Goal: Task Accomplishment & Management: Manage account settings

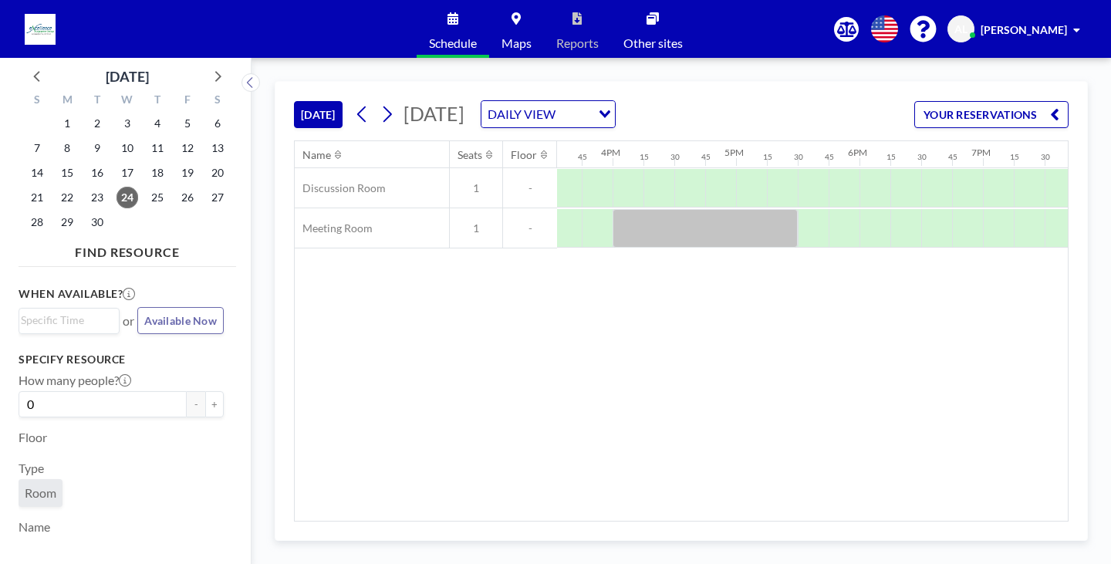
scroll to position [0, 1843]
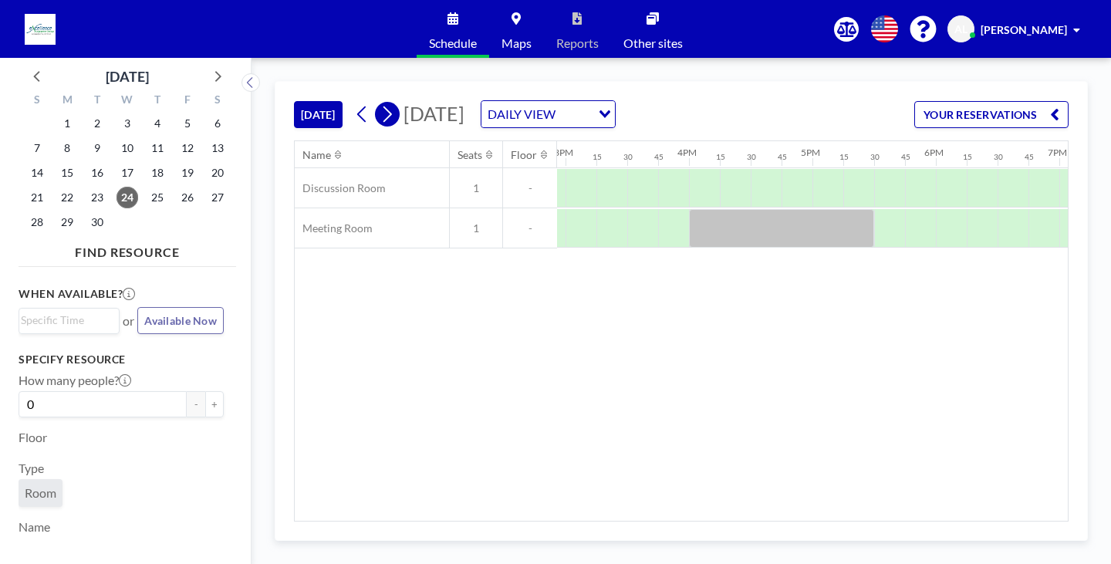
click at [393, 123] on icon at bounding box center [386, 114] width 15 height 23
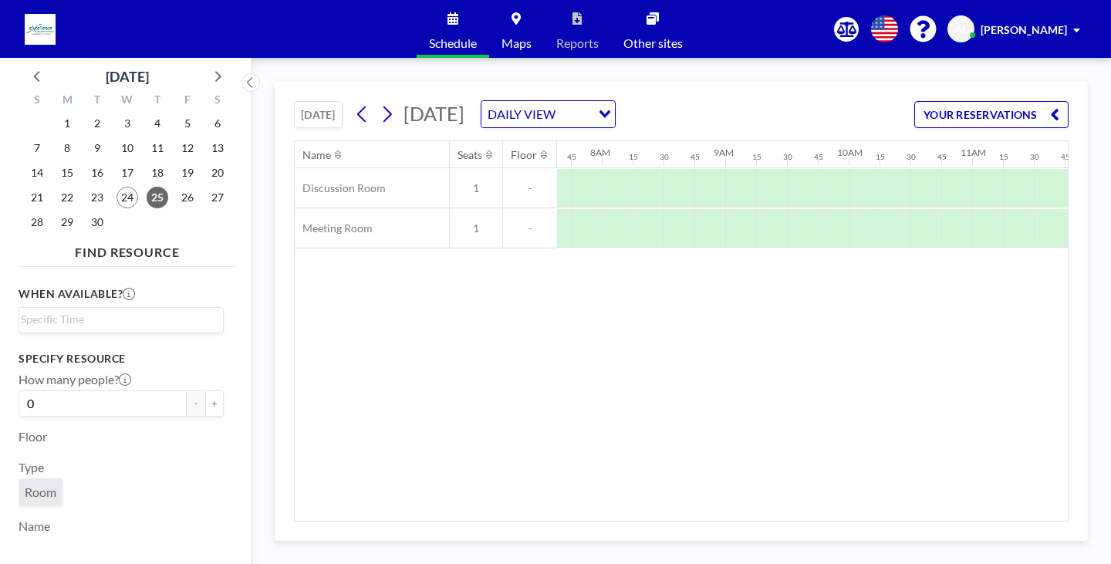
scroll to position [0, 1018]
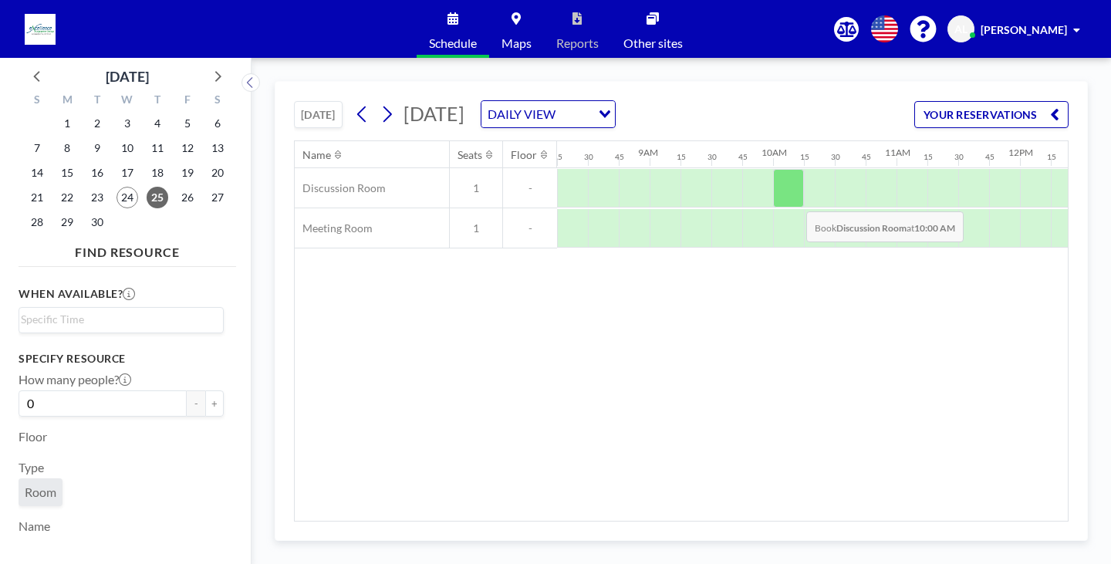
click at [792, 198] on div at bounding box center [788, 188] width 31 height 39
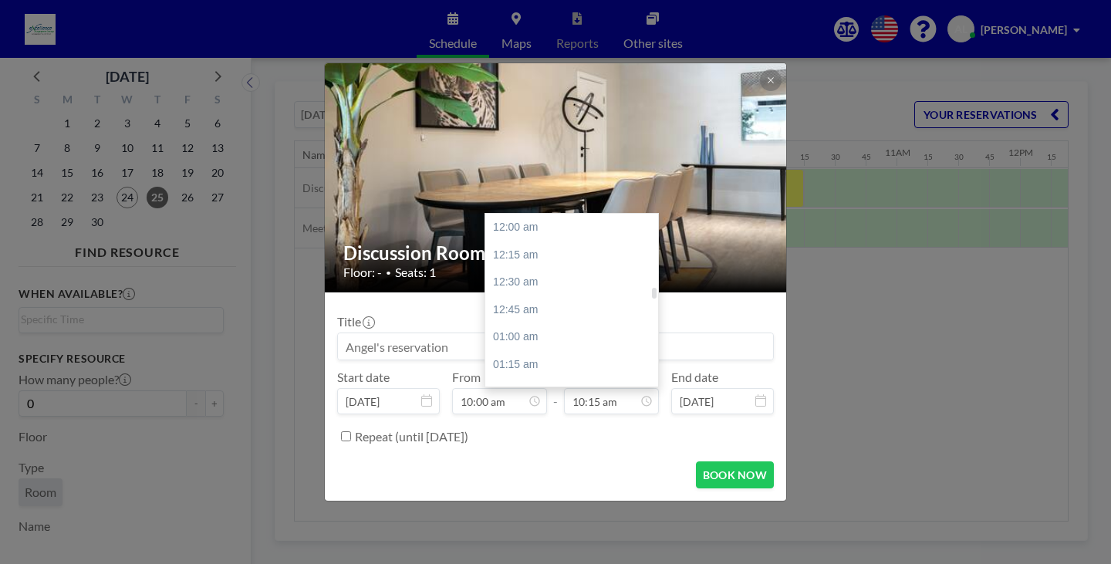
scroll to position [1125, 0]
click at [555, 248] on div "10:30 am" at bounding box center [575, 255] width 180 height 28
type input "10:30 am"
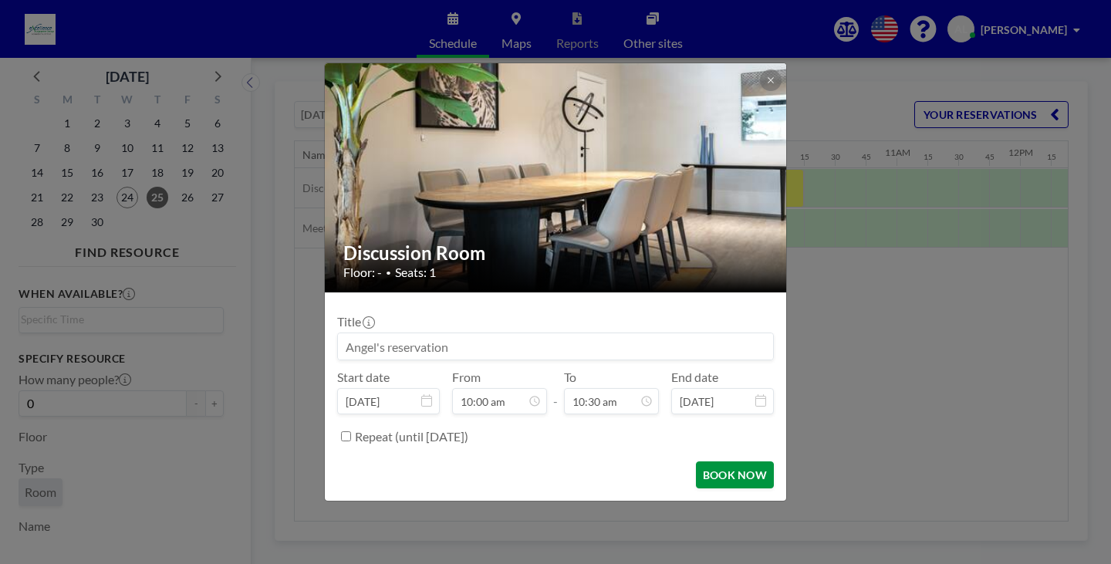
scroll to position [1153, 0]
click at [737, 479] on button "BOOK NOW" at bounding box center [735, 474] width 78 height 27
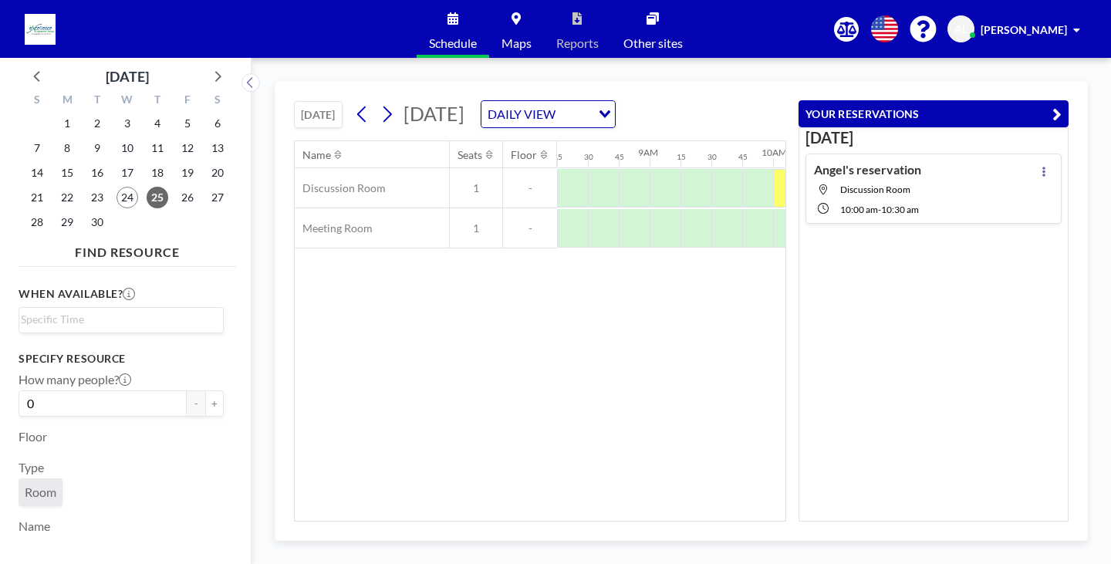
click at [507, 337] on div "Name Seats Floor 12AM 15 30 45 1AM 15 30 45 2AM 15 30 45 3AM 15 30 45 4AM 15 30…" at bounding box center [540, 330] width 491 height 379
click at [1052, 119] on icon "button" at bounding box center [1056, 114] width 9 height 19
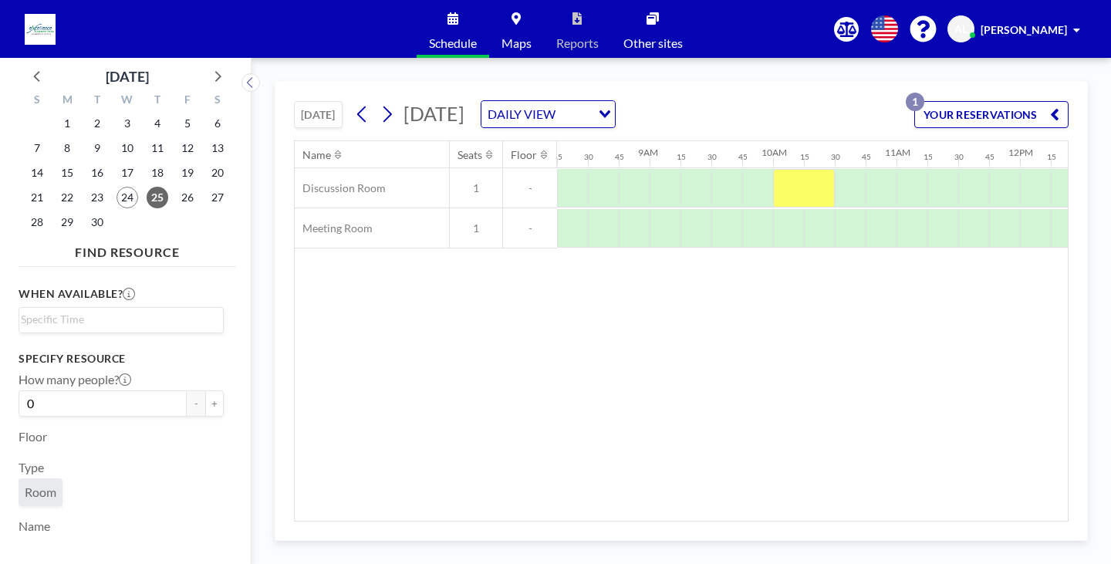
click at [781, 440] on div "Name Seats Floor 12AM 15 30 45 1AM 15 30 45 2AM 15 30 45 3AM 15 30 45 4AM 15 30…" at bounding box center [681, 330] width 773 height 379
click at [676, 339] on div "Name Seats Floor 12AM 15 30 45 1AM 15 30 45 2AM 15 30 45 3AM 15 30 45 4AM 15 30…" at bounding box center [681, 330] width 773 height 379
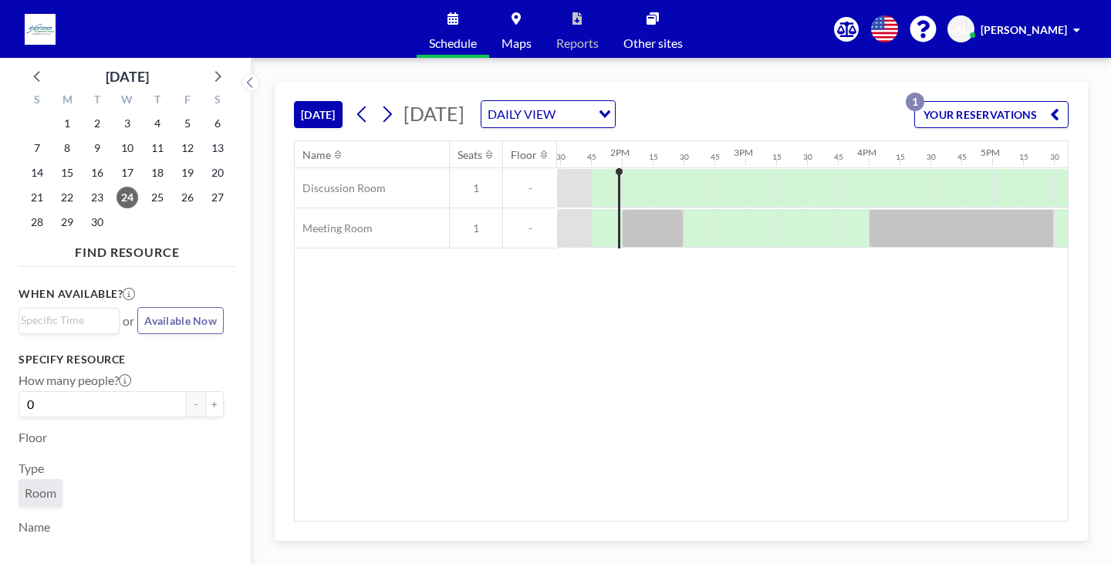
scroll to position [0, 1666]
drag, startPoint x: 400, startPoint y: 112, endPoint x: 392, endPoint y: 112, distance: 8.5
click at [398, 112] on button at bounding box center [387, 114] width 25 height 25
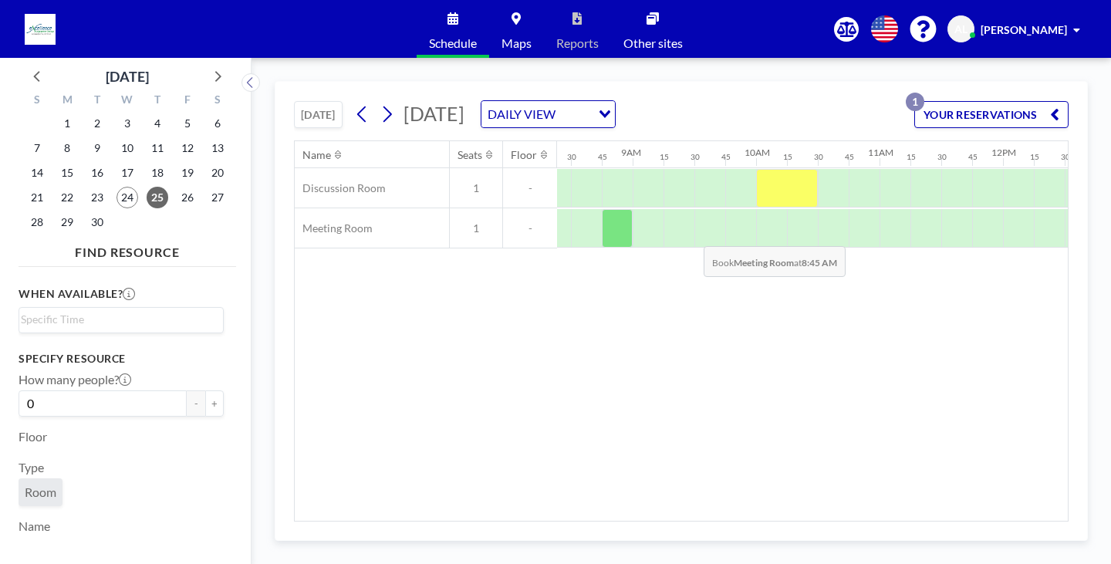
scroll to position [0, 1049]
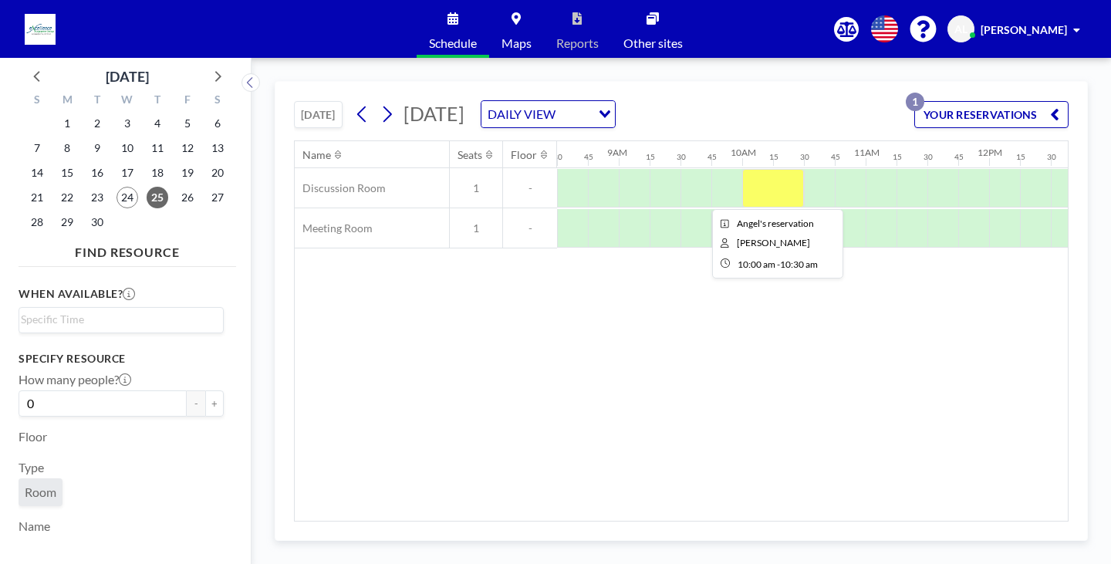
click at [757, 180] on div at bounding box center [773, 188] width 62 height 39
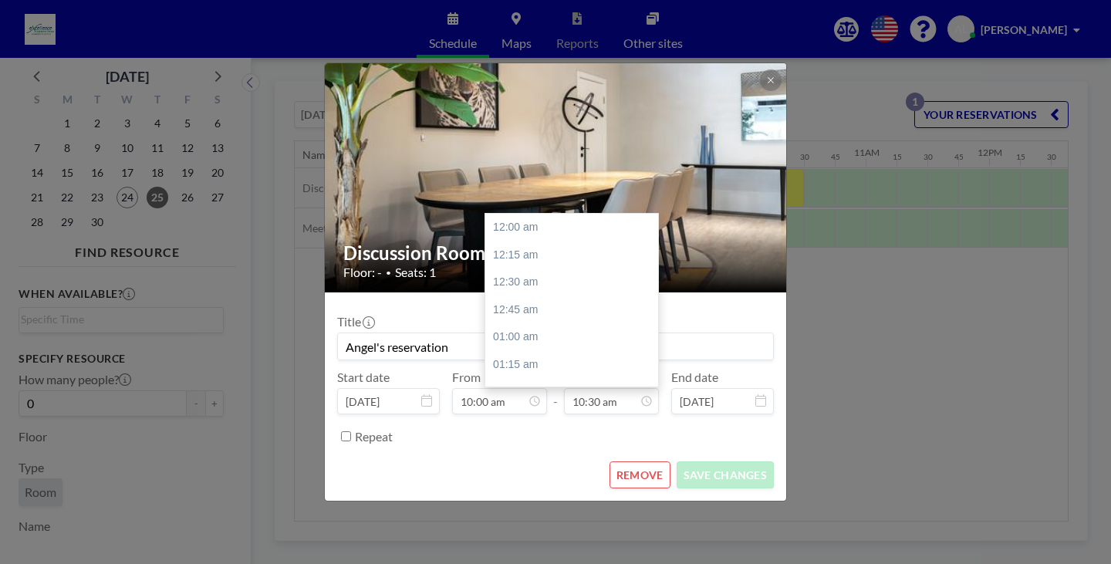
scroll to position [1153, 0]
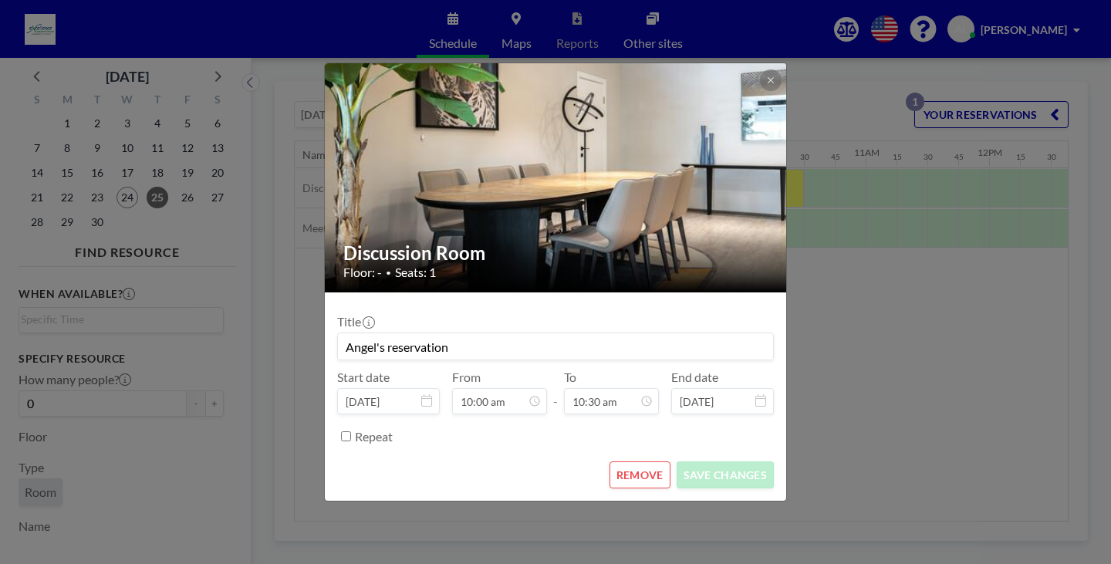
click at [987, 447] on div "Discussion Room Floor: - • Seats: 1 Title Angel's reservation Start date [DATE]…" at bounding box center [555, 282] width 1111 height 564
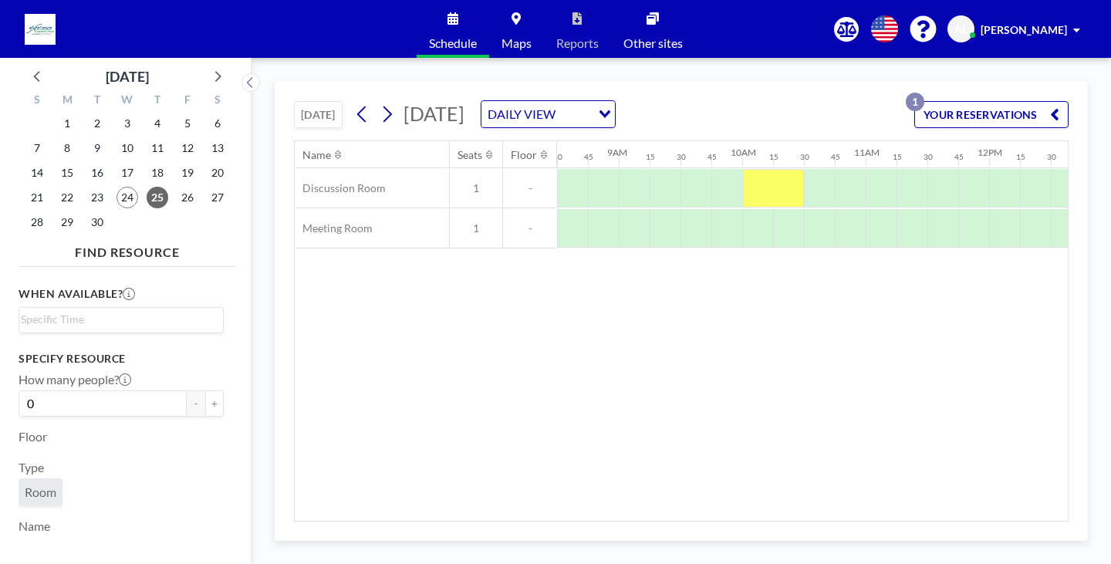
click at [977, 118] on button "YOUR RESERVATIONS 1" at bounding box center [991, 114] width 154 height 27
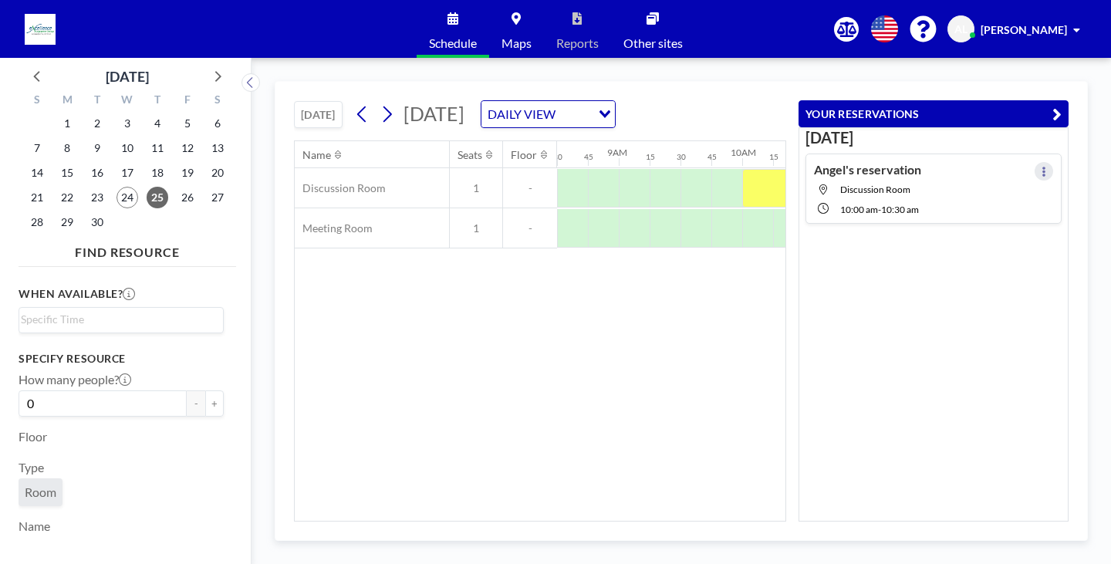
click at [1041, 168] on icon at bounding box center [1044, 172] width 6 height 10
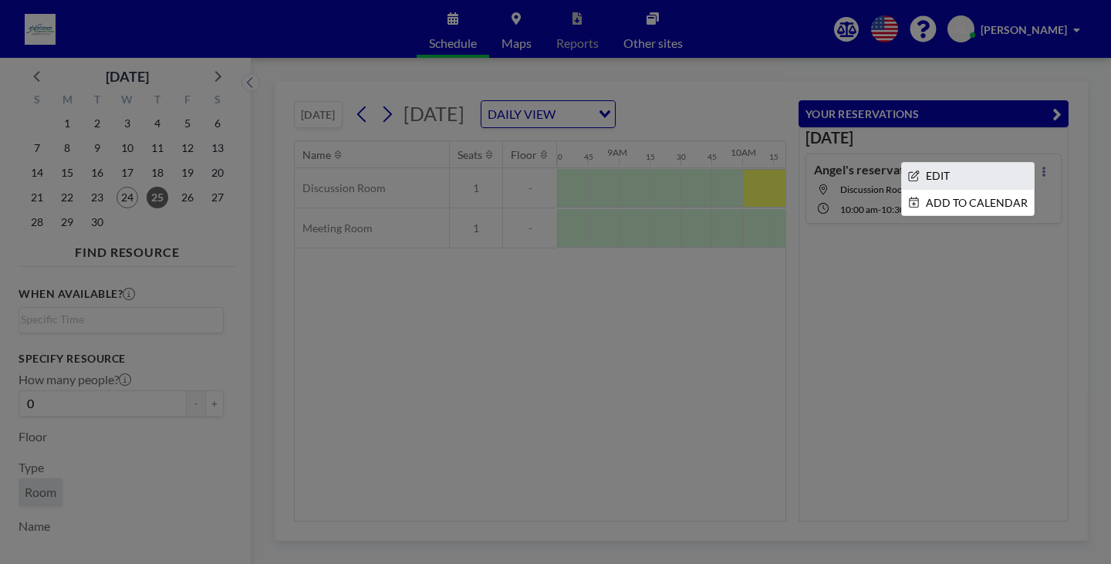
click at [973, 180] on li "EDIT" at bounding box center [968, 176] width 132 height 26
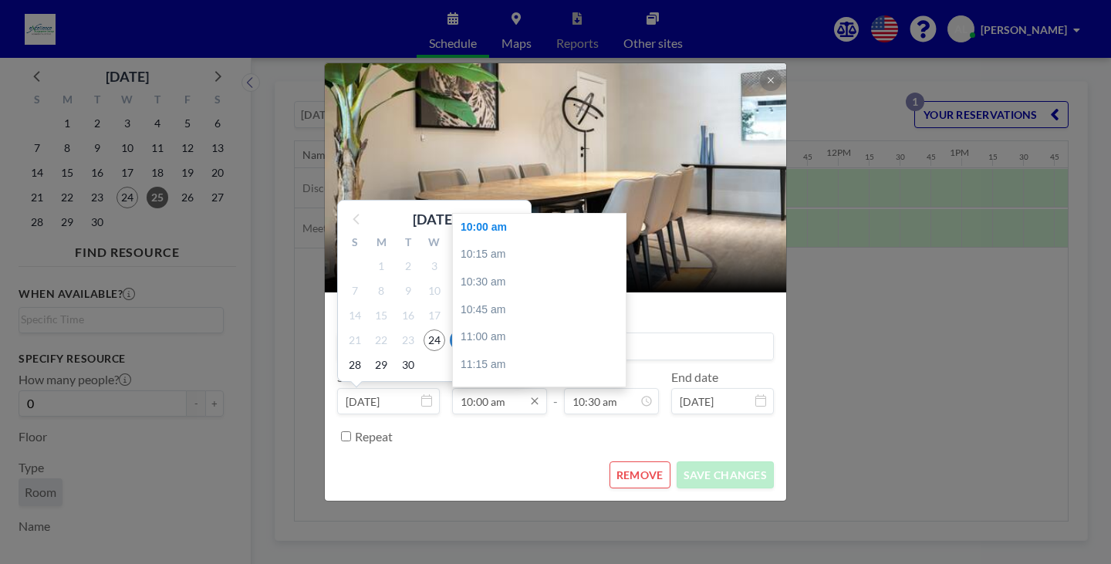
scroll to position [0, 1203]
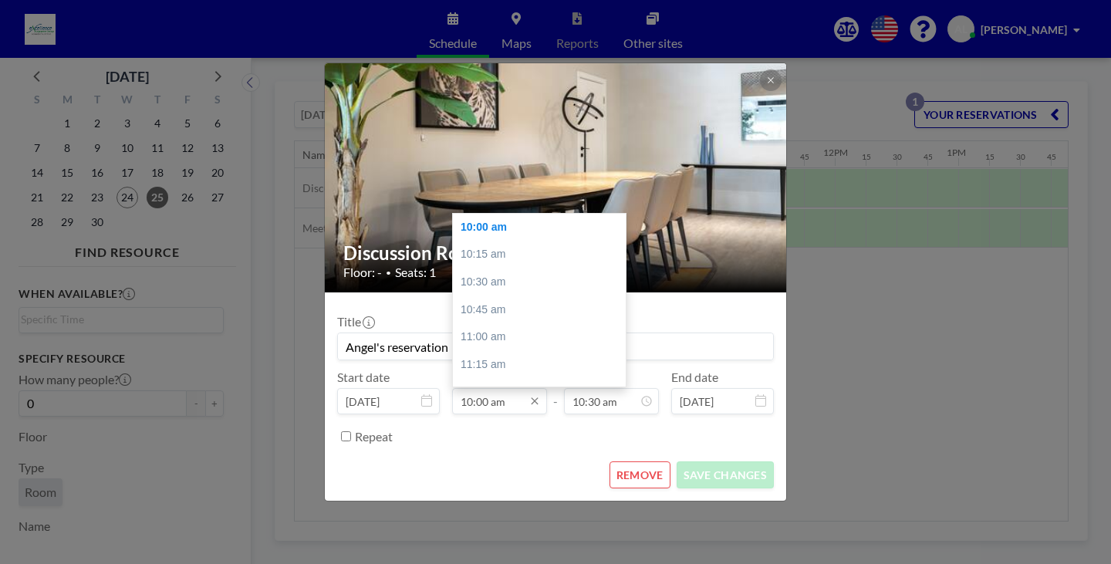
click at [468, 400] on input "10:00 am" at bounding box center [499, 401] width 95 height 26
click at [511, 278] on div "09:30 am" at bounding box center [543, 275] width 180 height 28
type input "09:30 am"
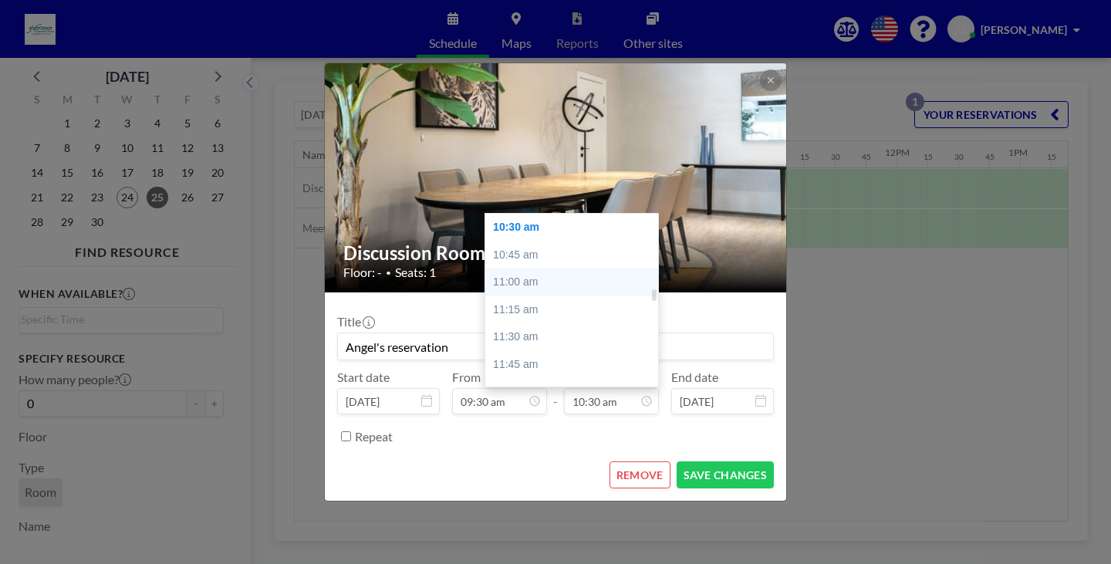
scroll to position [1051, 0]
click at [538, 302] on div "10:15 am" at bounding box center [575, 302] width 180 height 28
click at [523, 302] on div "10:00 am" at bounding box center [575, 303] width 180 height 28
type input "10:00 am"
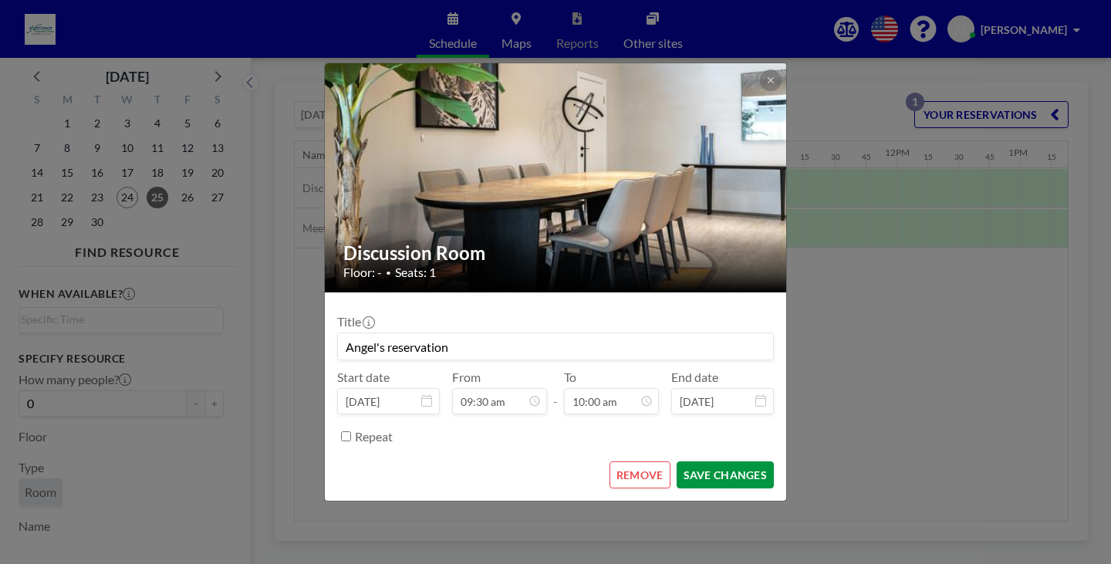
click at [717, 476] on button "SAVE CHANGES" at bounding box center [724, 474] width 97 height 27
